Goal: Check status: Check status

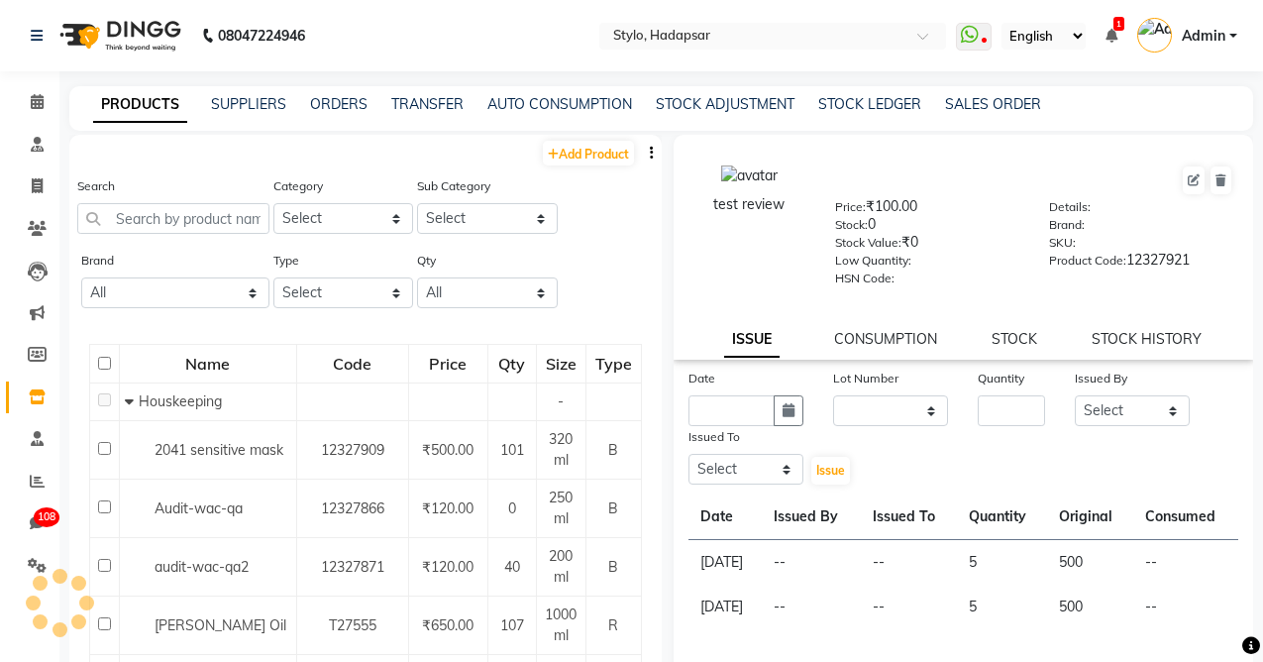
select select
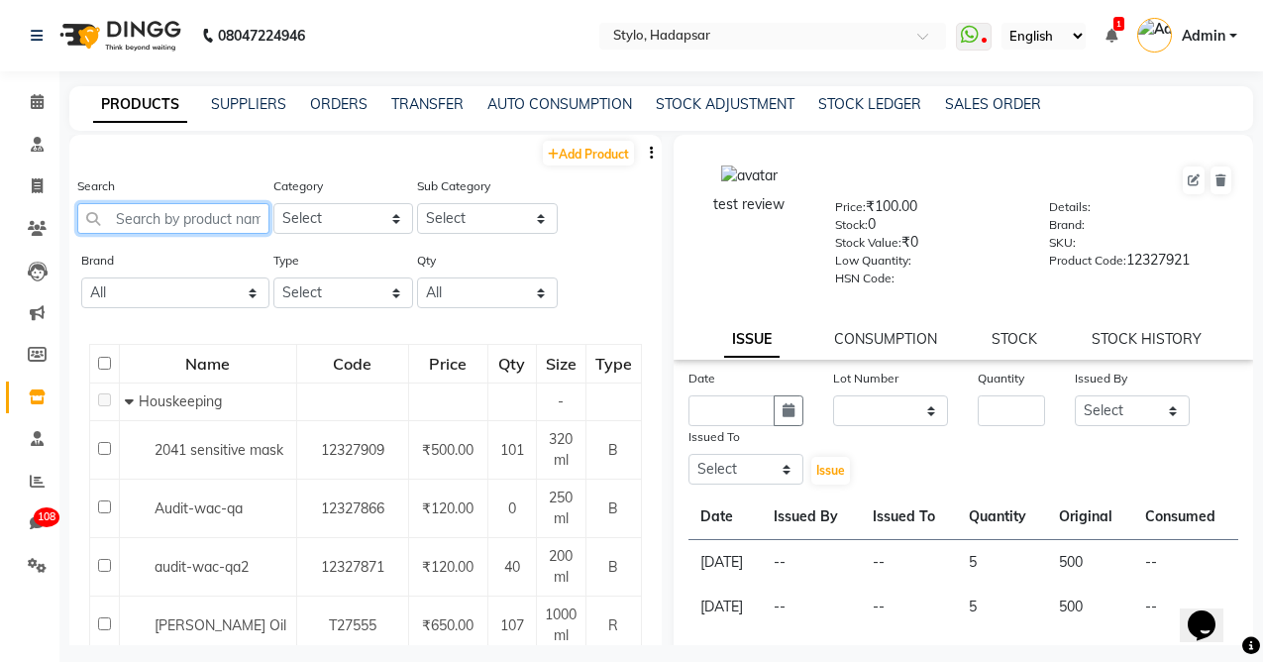
click at [193, 222] on input "text" at bounding box center [173, 218] width 192 height 31
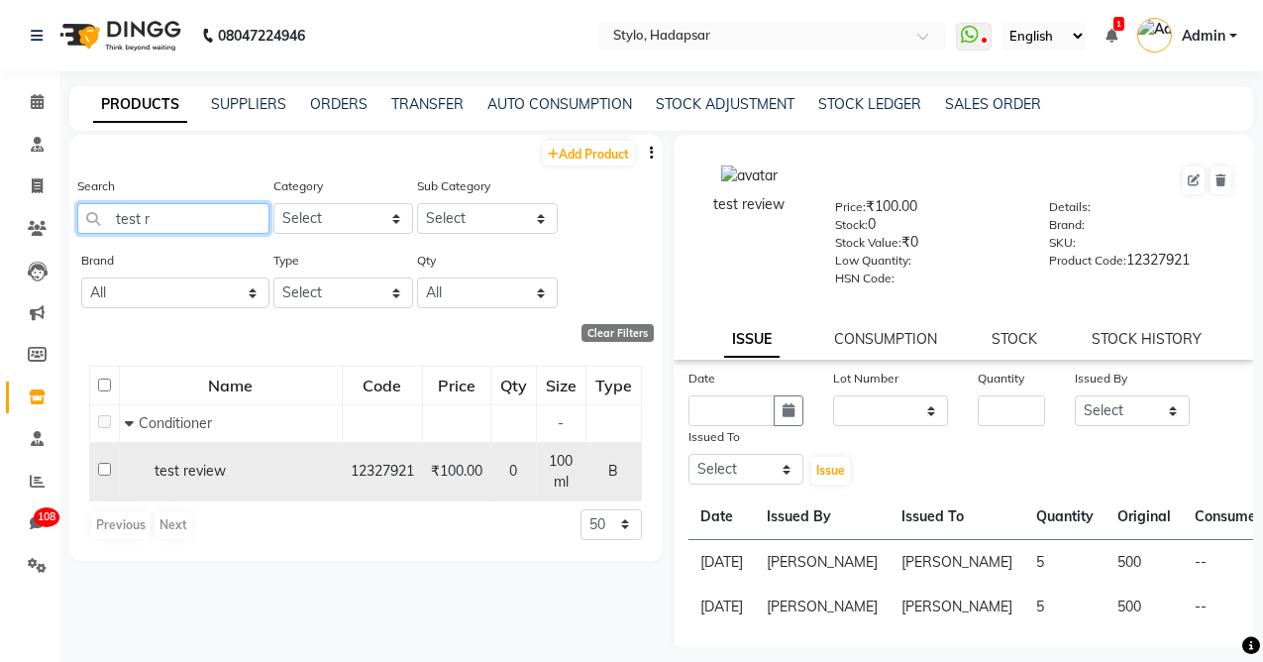
type input "test r"
click at [196, 469] on span "test review" at bounding box center [190, 471] width 71 height 18
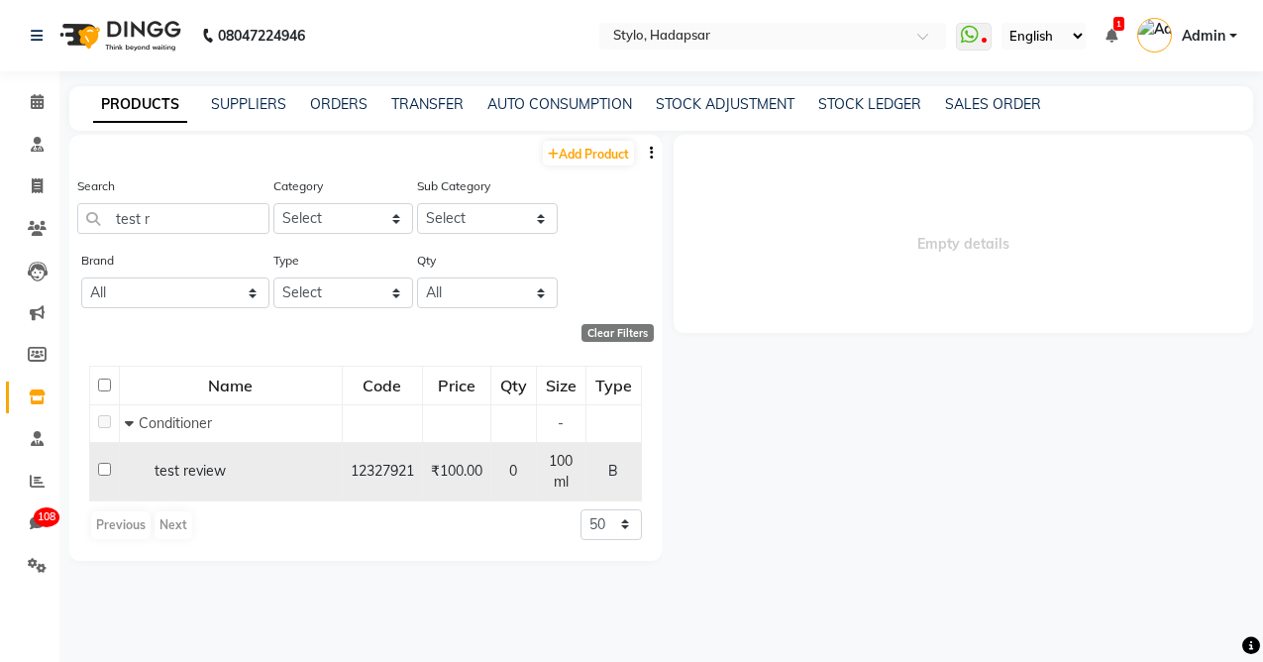
select select
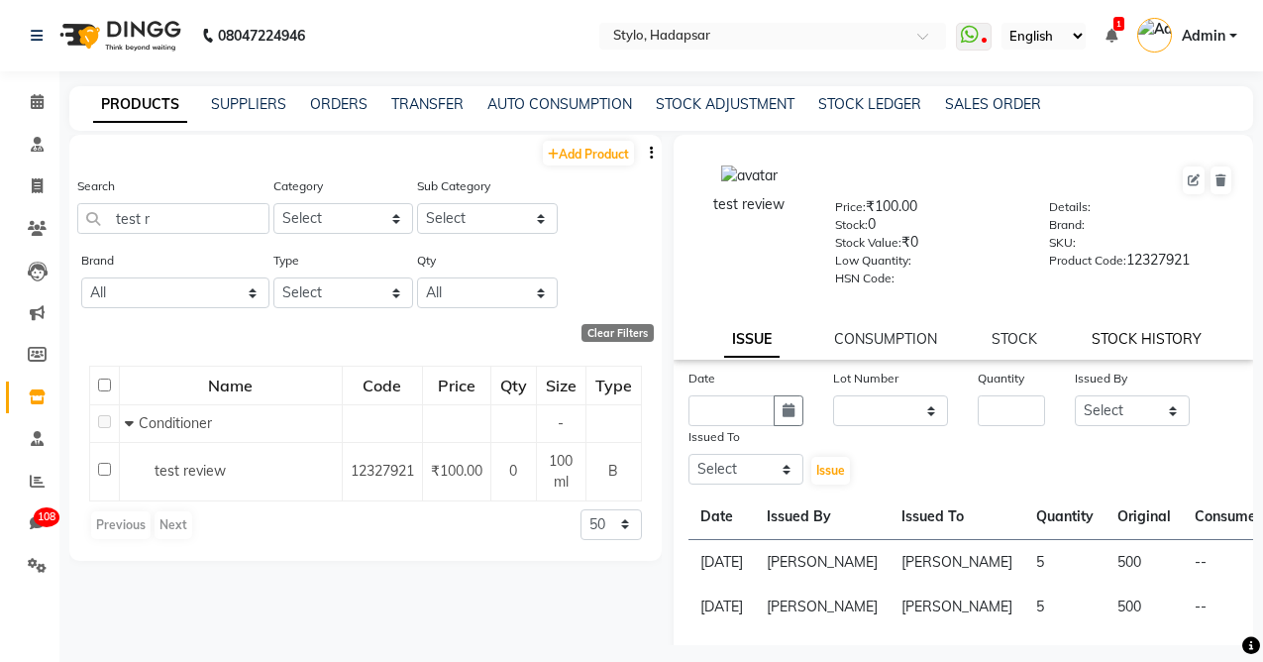
click at [1133, 342] on link "STOCK HISTORY" at bounding box center [1147, 339] width 110 height 18
select select "all"
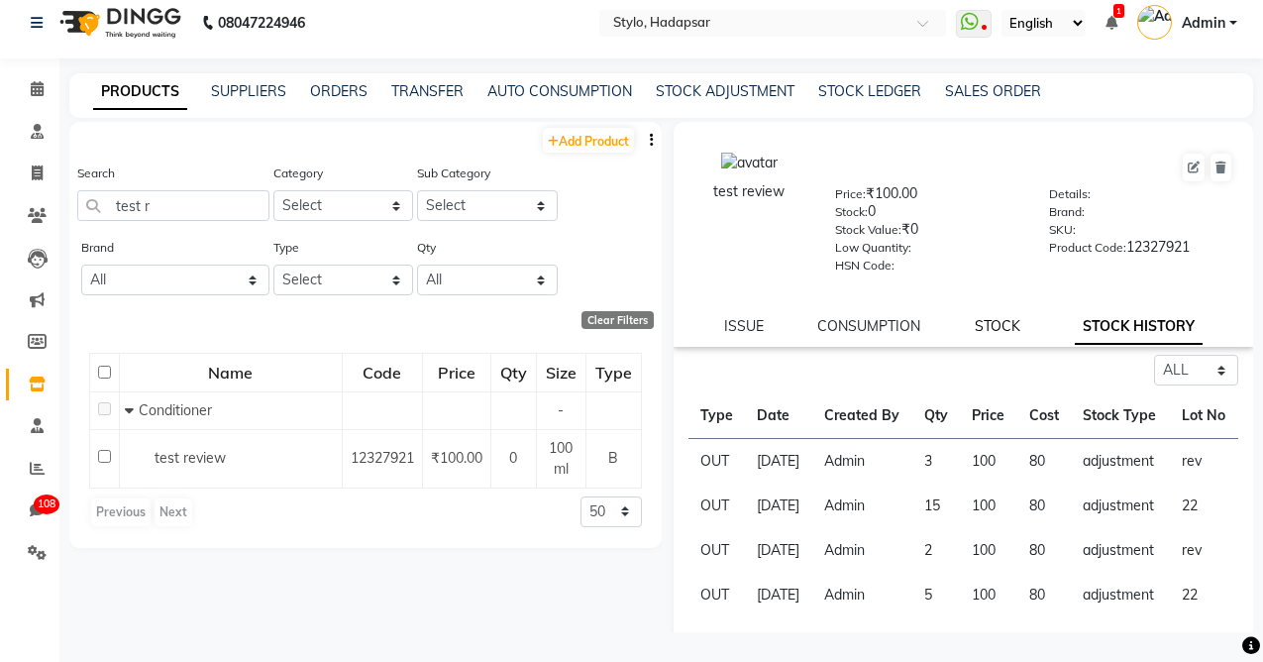
click at [989, 318] on link "STOCK" at bounding box center [998, 326] width 46 height 18
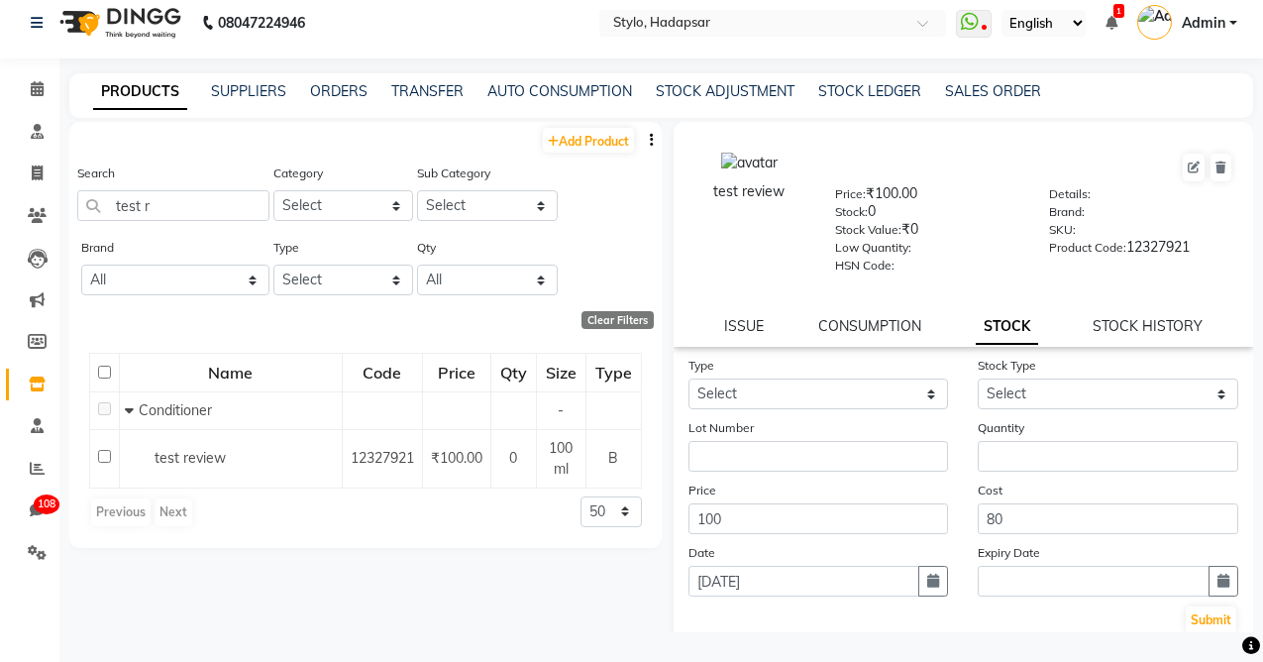
click at [889, 314] on div "test review Price: ₹100.00 Stock: 0 Stock Value: ₹0 Low Quantity: HSN Code: Det…" at bounding box center [964, 234] width 581 height 225
click at [880, 320] on link "CONSUMPTION" at bounding box center [869, 326] width 103 height 18
